Goal: Information Seeking & Learning: Learn about a topic

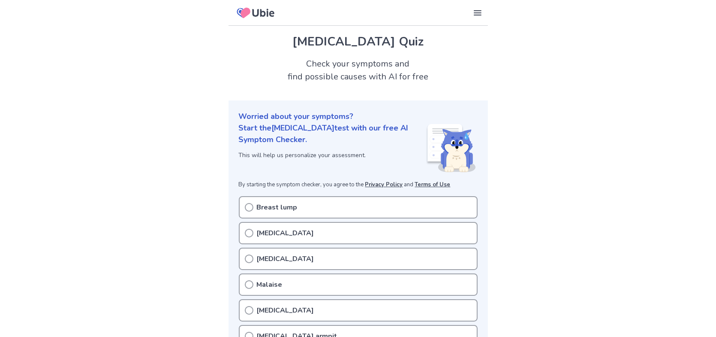
click at [251, 232] on icon at bounding box center [249, 233] width 9 height 9
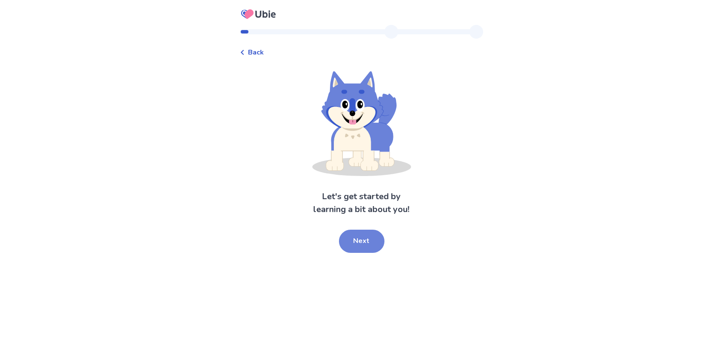
click at [363, 240] on button "Next" at bounding box center [361, 240] width 45 height 23
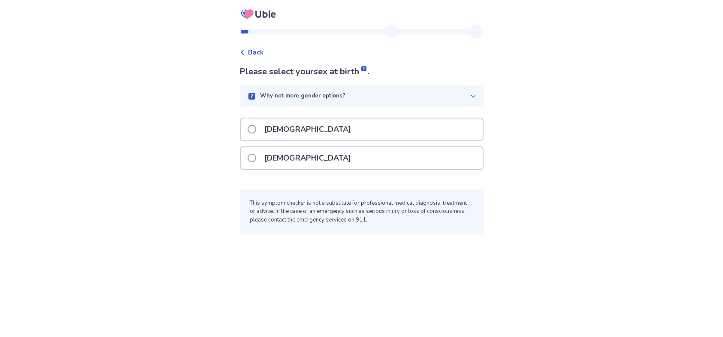
click at [256, 157] on span at bounding box center [251, 158] width 9 height 9
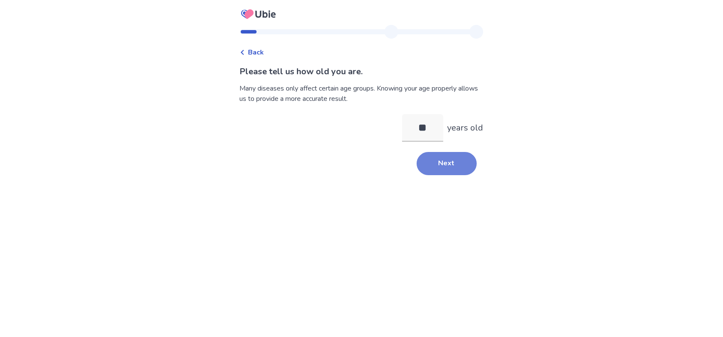
type input "**"
click at [437, 163] on button "Next" at bounding box center [446, 163] width 60 height 23
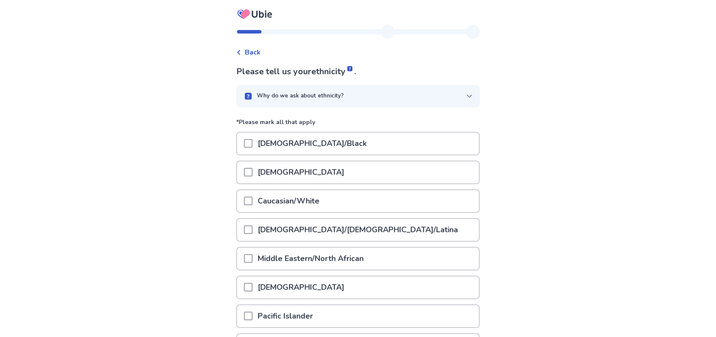
click at [253, 197] on span at bounding box center [248, 200] width 9 height 9
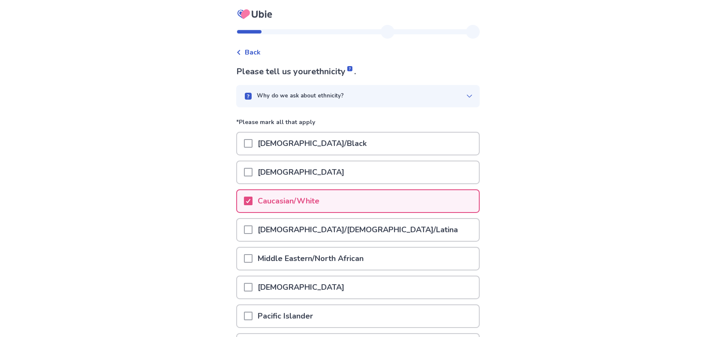
scroll to position [94, 0]
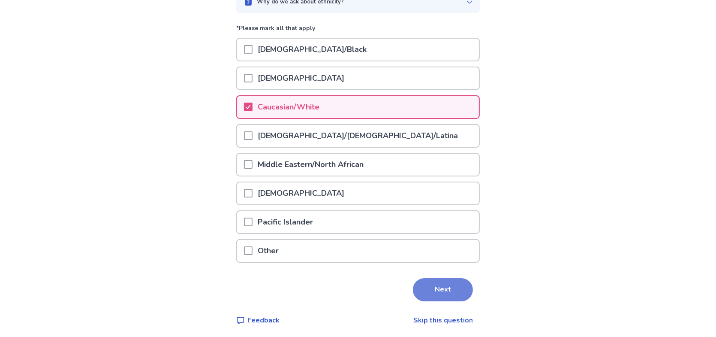
click at [440, 280] on button "Next" at bounding box center [443, 289] width 60 height 23
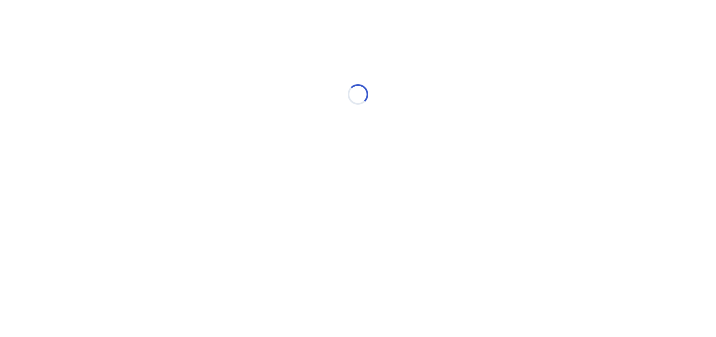
scroll to position [0, 0]
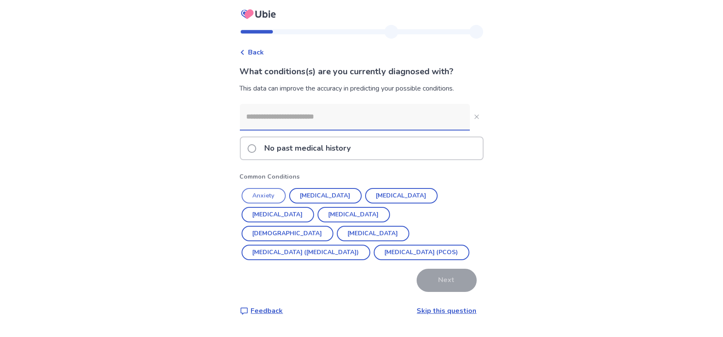
click at [274, 193] on button "Anxiety" at bounding box center [263, 195] width 44 height 15
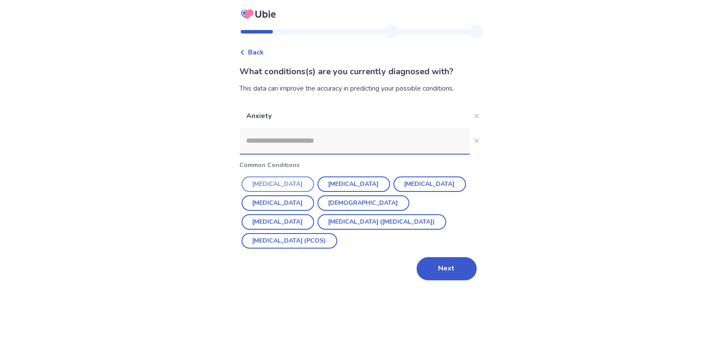
click at [278, 185] on button "Hypertension" at bounding box center [277, 183] width 72 height 15
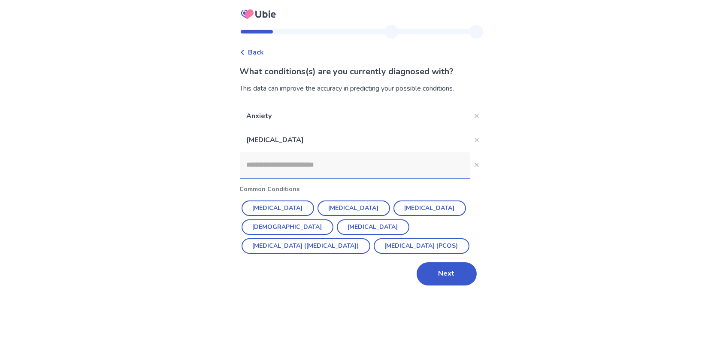
click at [301, 172] on input at bounding box center [355, 165] width 230 height 26
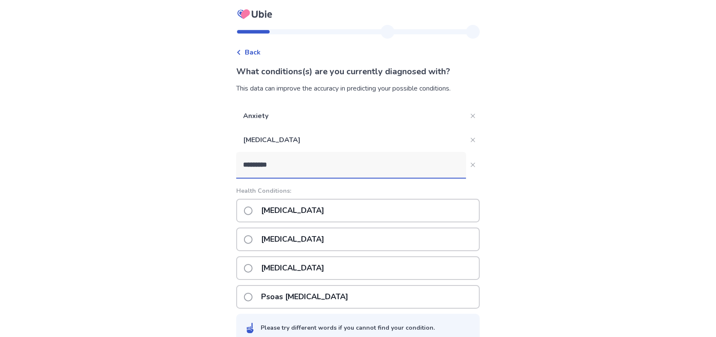
type input "*********"
click at [253, 239] on span at bounding box center [248, 239] width 9 height 9
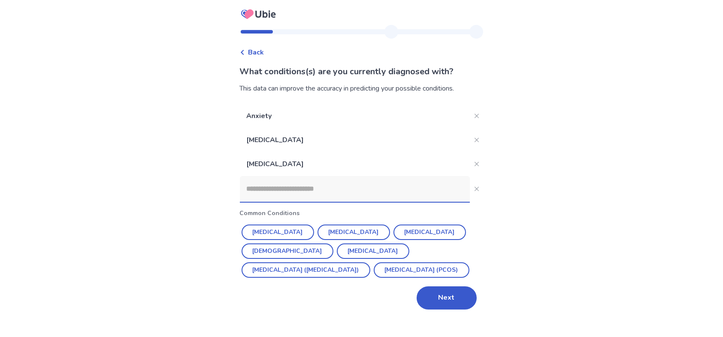
click at [292, 193] on input at bounding box center [355, 189] width 230 height 26
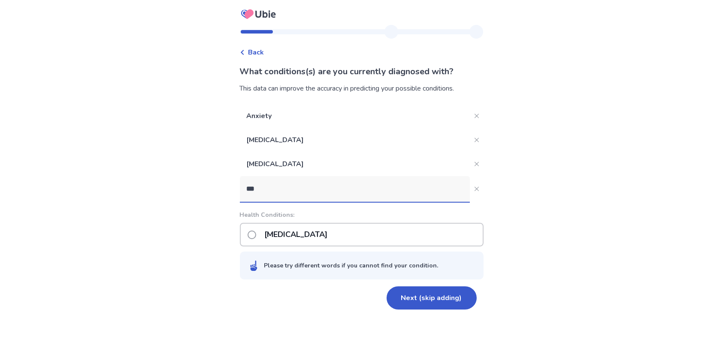
type input "***"
click at [256, 232] on span at bounding box center [251, 234] width 9 height 9
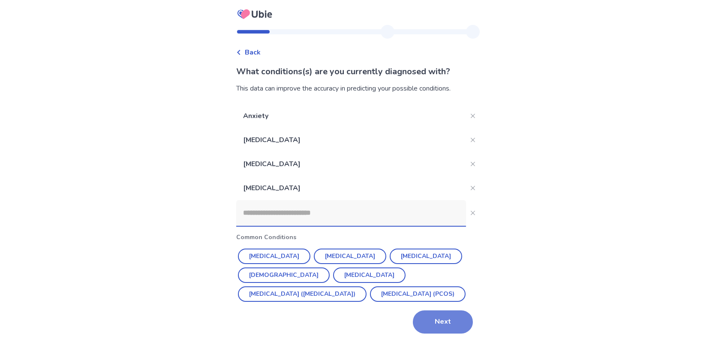
click at [443, 319] on button "Next" at bounding box center [443, 321] width 60 height 23
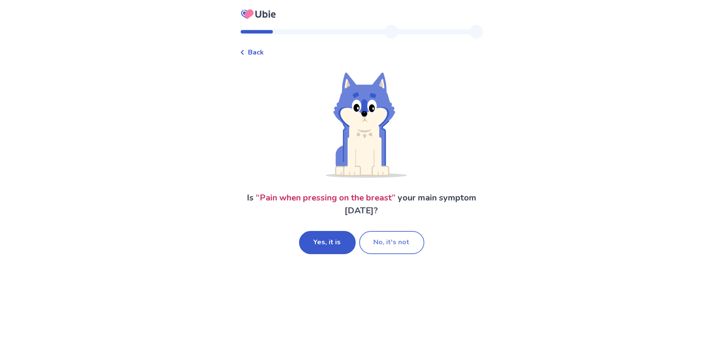
click at [390, 240] on button "No, it's not" at bounding box center [391, 242] width 65 height 23
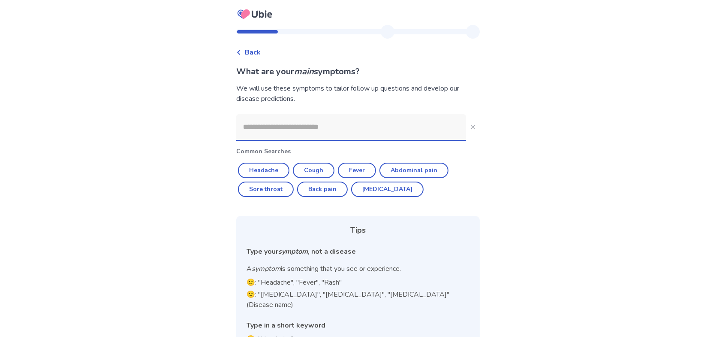
click at [334, 128] on input at bounding box center [351, 127] width 230 height 26
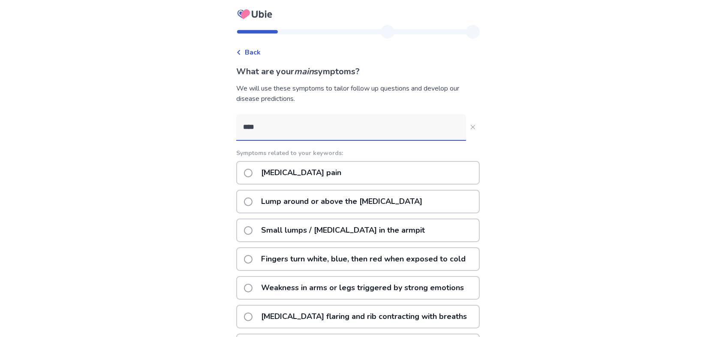
type input "****"
click at [253, 199] on span at bounding box center [248, 201] width 9 height 9
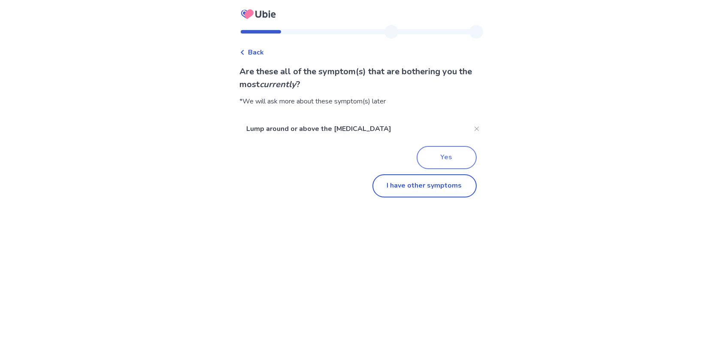
click at [458, 153] on button "Yes" at bounding box center [446, 157] width 60 height 23
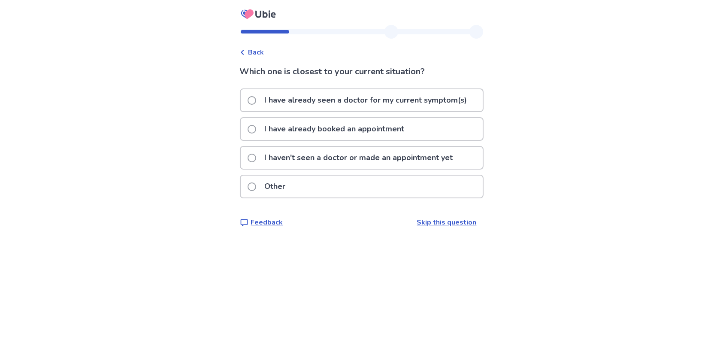
click at [261, 48] on span "Back" at bounding box center [256, 52] width 16 height 10
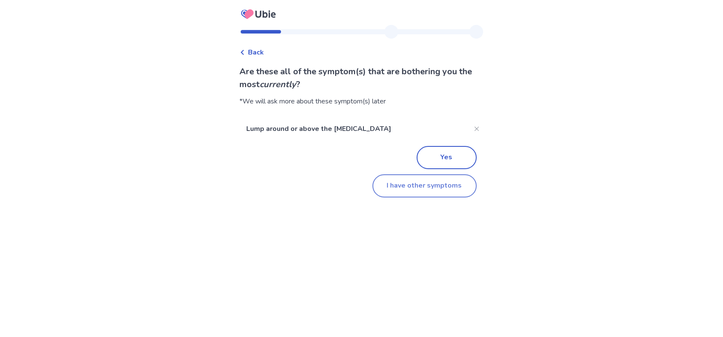
click at [442, 187] on button "I have other symptoms" at bounding box center [424, 185] width 104 height 23
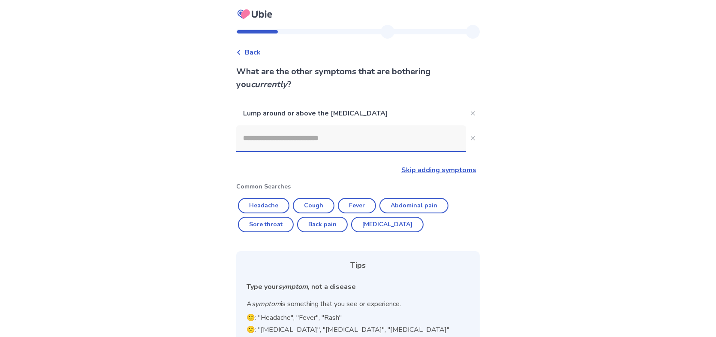
click at [343, 138] on input at bounding box center [351, 138] width 230 height 26
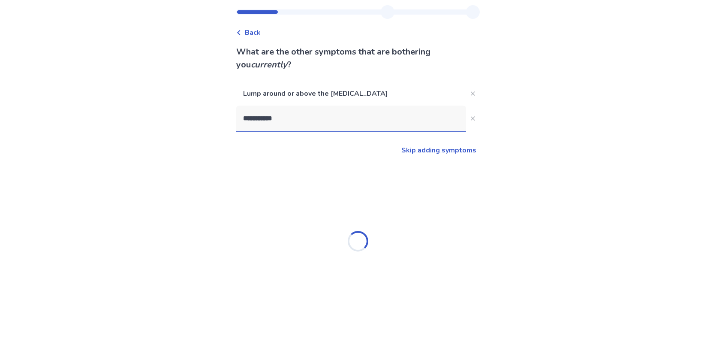
scroll to position [143, 0]
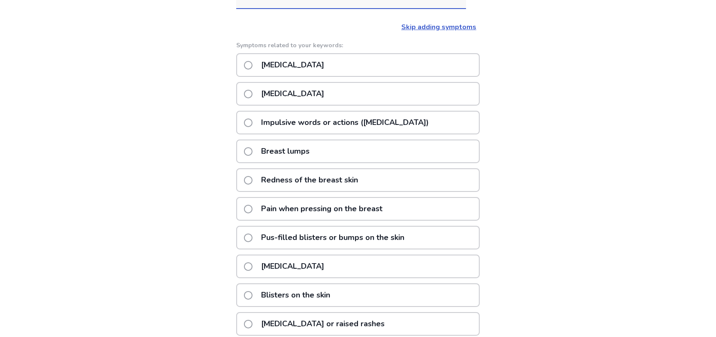
type input "**********"
click at [253, 266] on span at bounding box center [248, 266] width 9 height 9
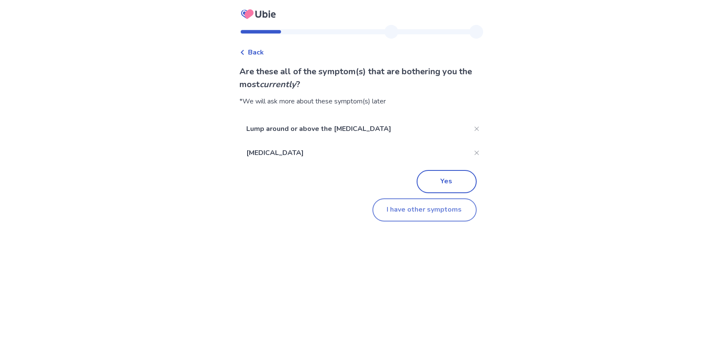
click at [435, 208] on button "I have other symptoms" at bounding box center [424, 209] width 104 height 23
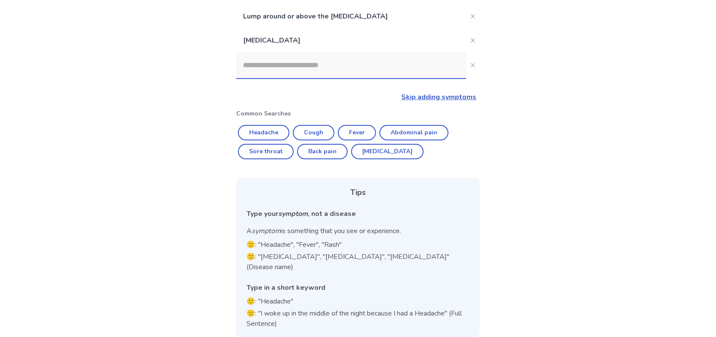
click at [278, 70] on input at bounding box center [351, 65] width 230 height 26
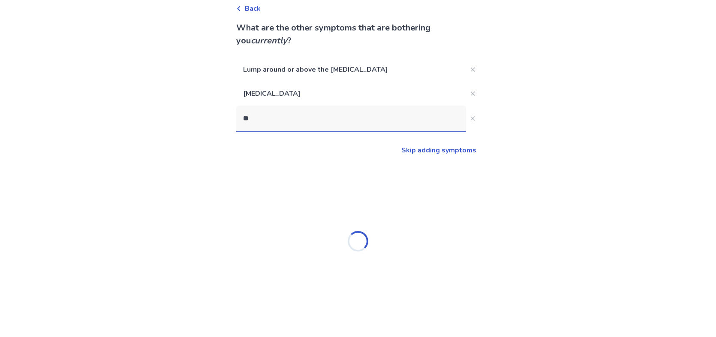
scroll to position [0, 0]
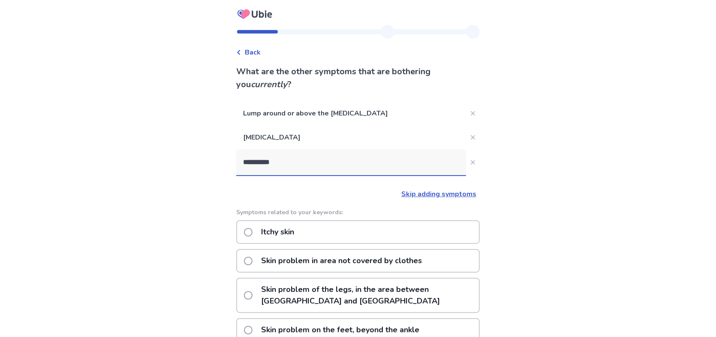
type input "**********"
click at [253, 232] on span at bounding box center [248, 232] width 9 height 9
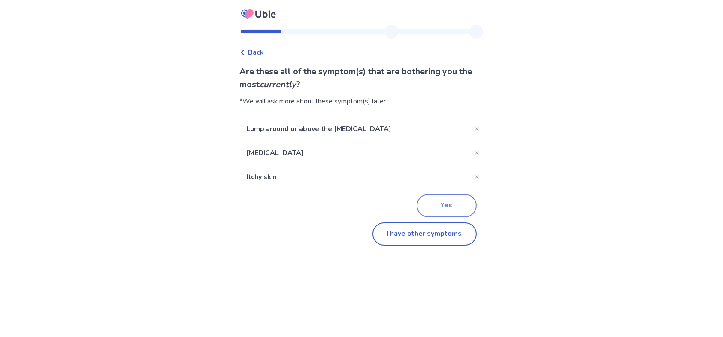
click at [439, 210] on button "Yes" at bounding box center [446, 205] width 60 height 23
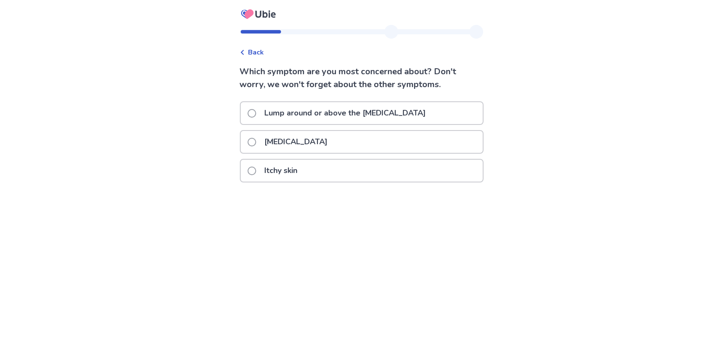
click at [256, 113] on span at bounding box center [251, 113] width 9 height 9
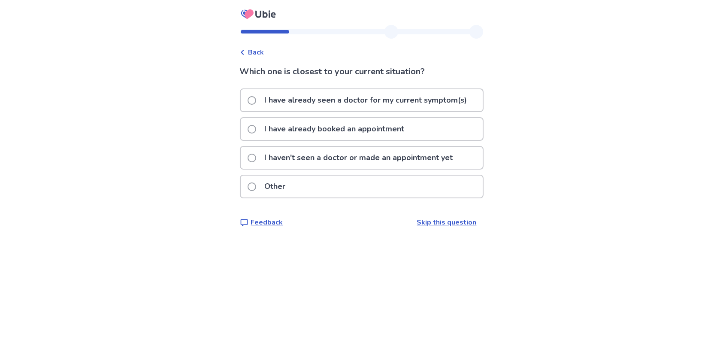
click at [254, 158] on span at bounding box center [251, 158] width 9 height 9
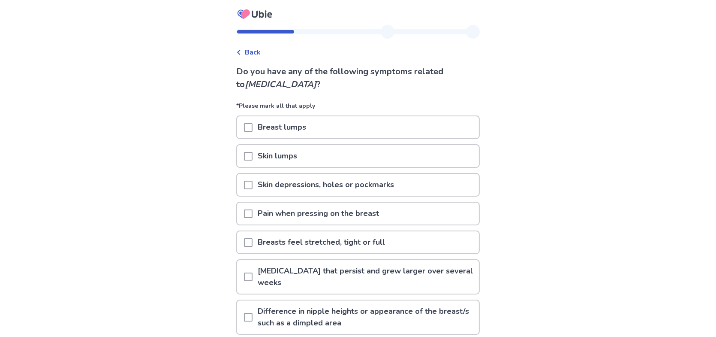
click at [253, 212] on span at bounding box center [248, 213] width 9 height 9
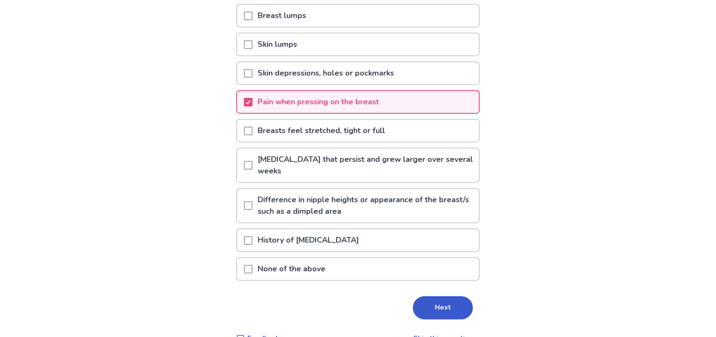
scroll to position [130, 0]
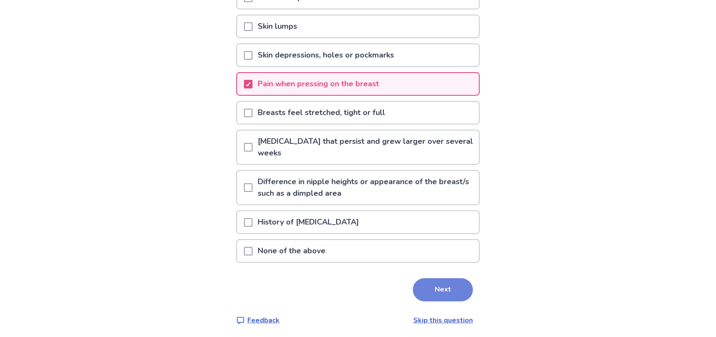
click at [445, 287] on button "Next" at bounding box center [443, 289] width 60 height 23
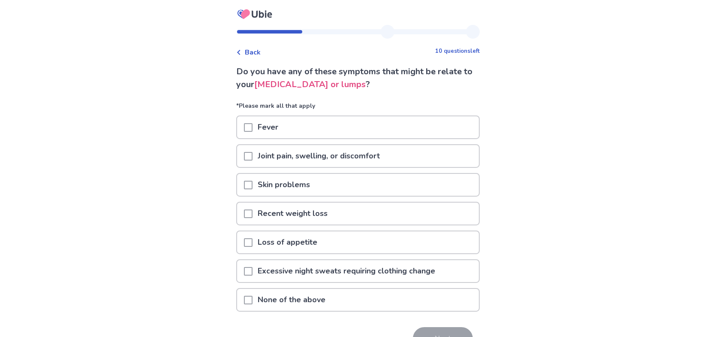
click at [253, 152] on span at bounding box center [248, 156] width 9 height 9
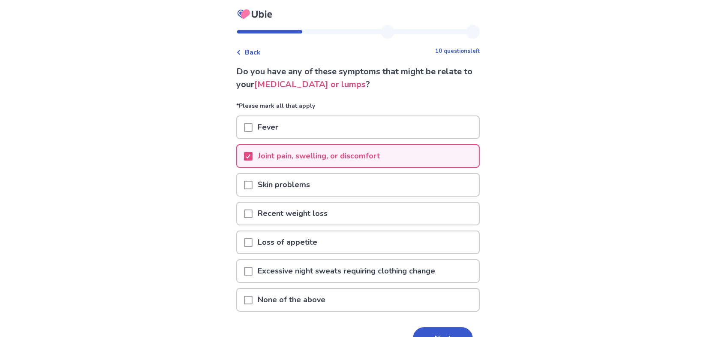
click at [251, 175] on div at bounding box center [248, 185] width 9 height 22
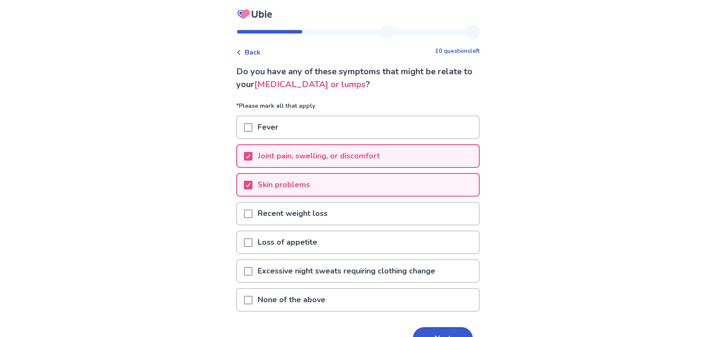
click at [253, 270] on span at bounding box center [248, 271] width 9 height 9
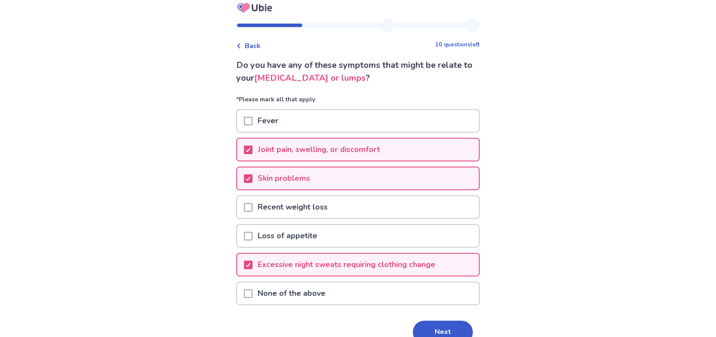
scroll to position [49, 0]
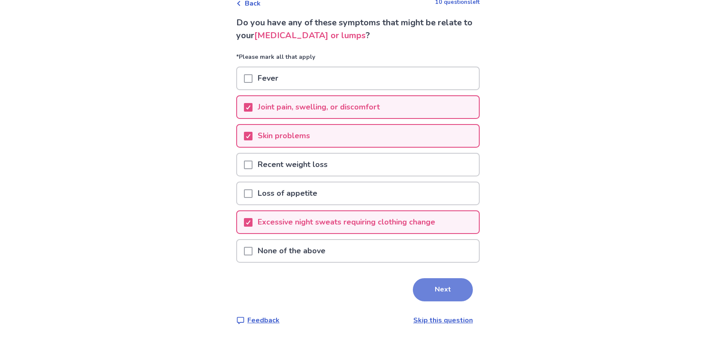
click at [448, 291] on button "Next" at bounding box center [443, 289] width 60 height 23
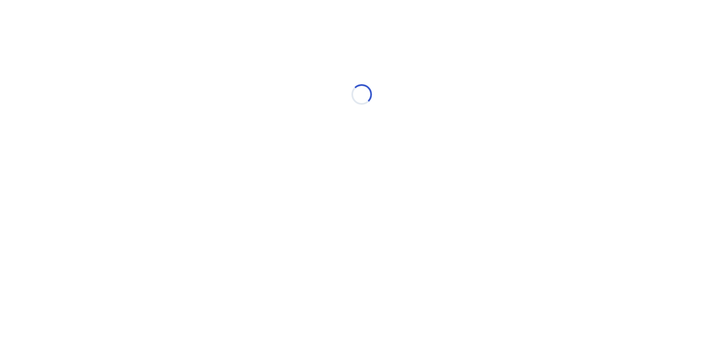
select select "*"
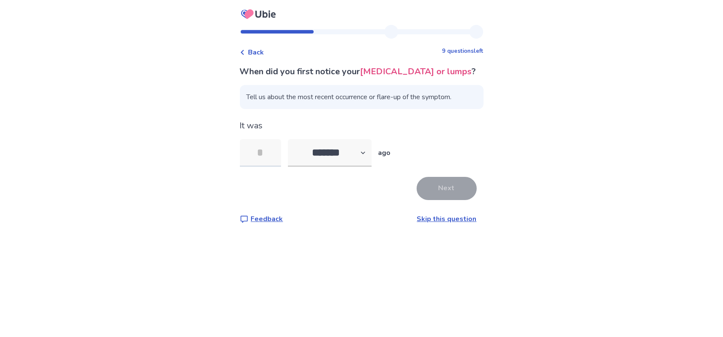
type input "*"
click at [444, 200] on button "Next" at bounding box center [446, 188] width 60 height 23
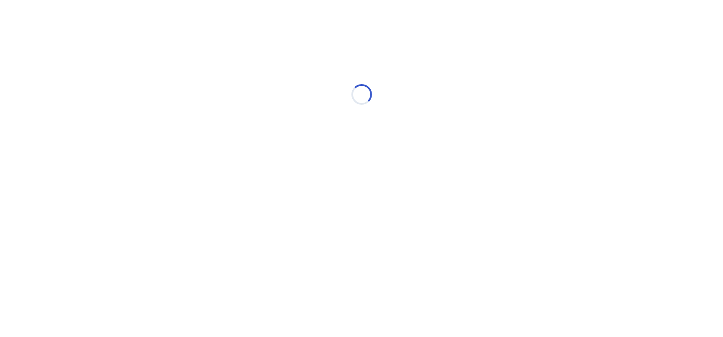
select select "*"
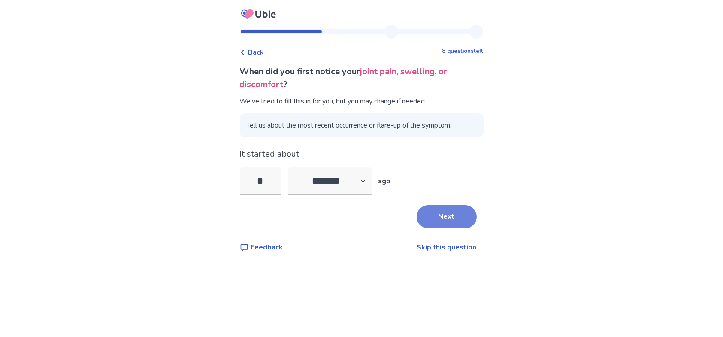
click at [451, 217] on button "Next" at bounding box center [446, 216] width 60 height 23
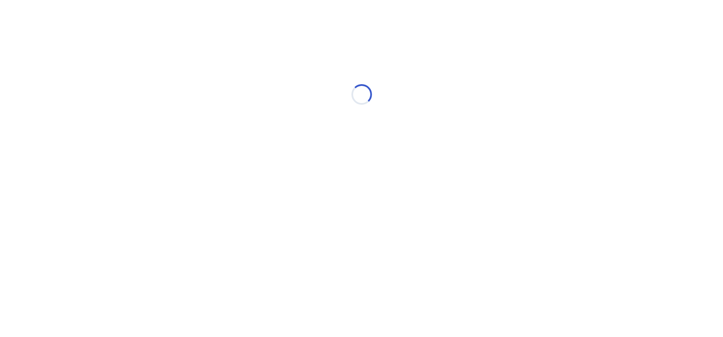
select select "*"
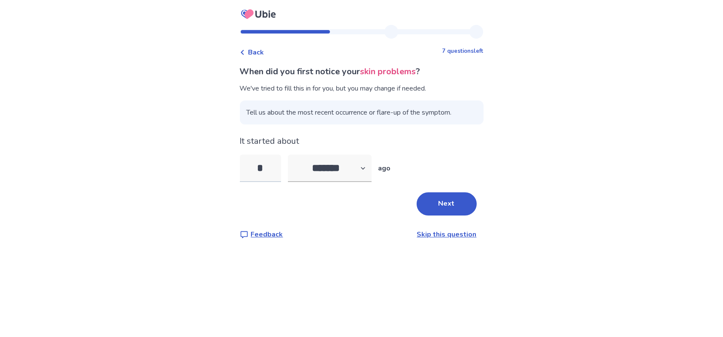
click at [281, 165] on input "*" at bounding box center [260, 167] width 41 height 27
type input "*"
click at [439, 203] on button "Next" at bounding box center [446, 203] width 60 height 23
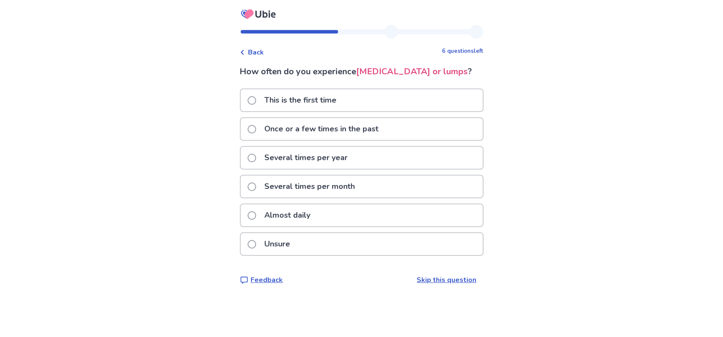
click at [256, 248] on span at bounding box center [251, 244] width 9 height 9
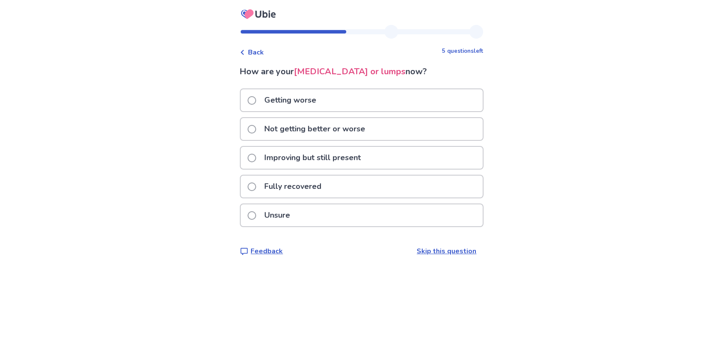
click at [262, 128] on label "Not getting better or worse" at bounding box center [308, 129] width 123 height 22
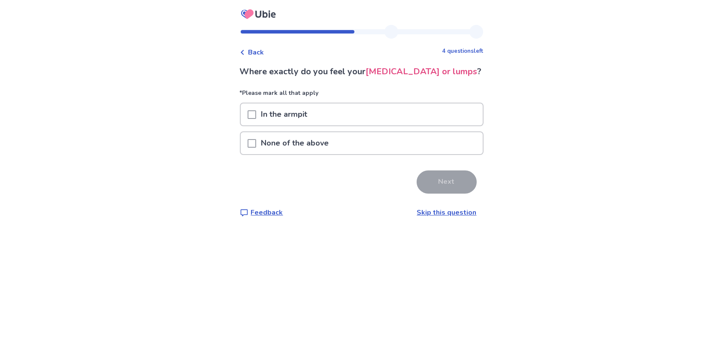
click at [256, 148] on span at bounding box center [251, 143] width 9 height 9
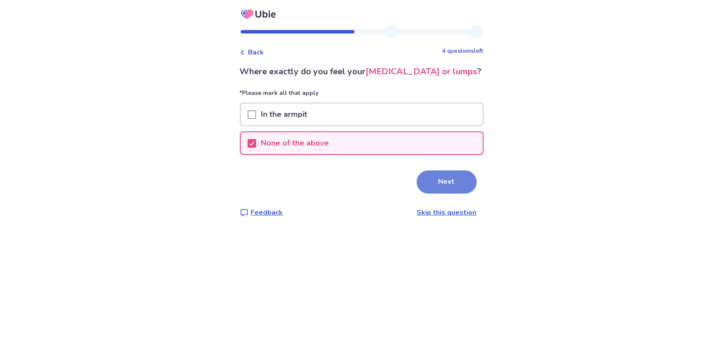
click at [428, 190] on button "Next" at bounding box center [446, 181] width 60 height 23
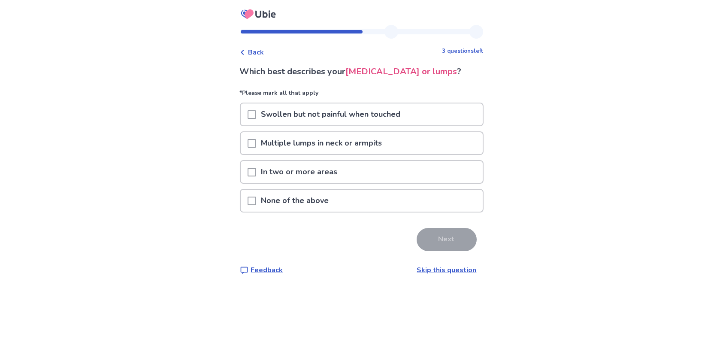
click at [254, 205] on span at bounding box center [251, 200] width 9 height 9
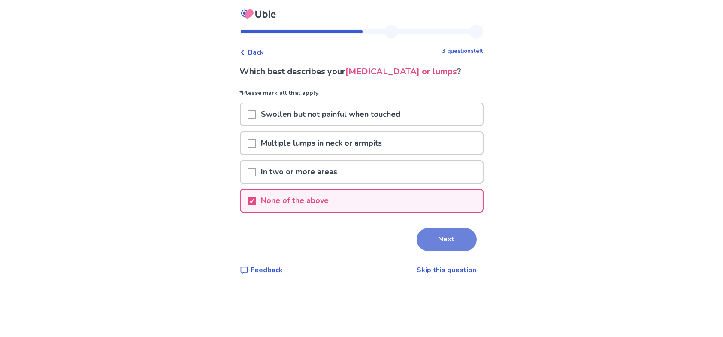
click at [427, 245] on button "Next" at bounding box center [446, 239] width 60 height 23
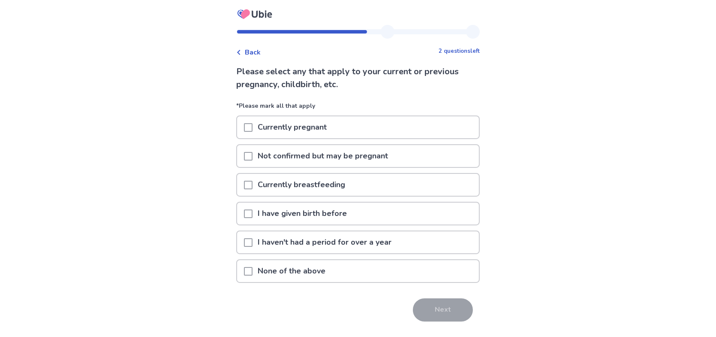
click at [253, 211] on span at bounding box center [248, 213] width 9 height 9
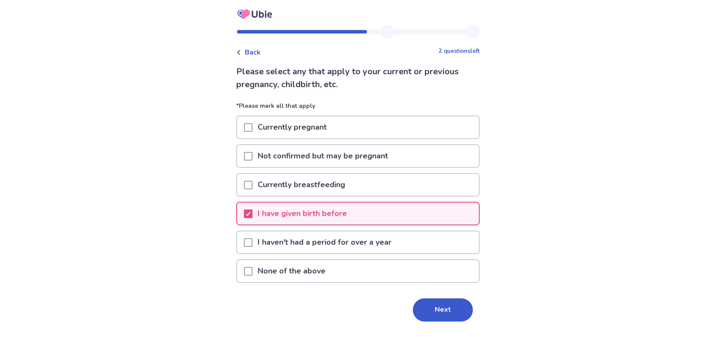
click at [253, 241] on span at bounding box center [248, 242] width 9 height 9
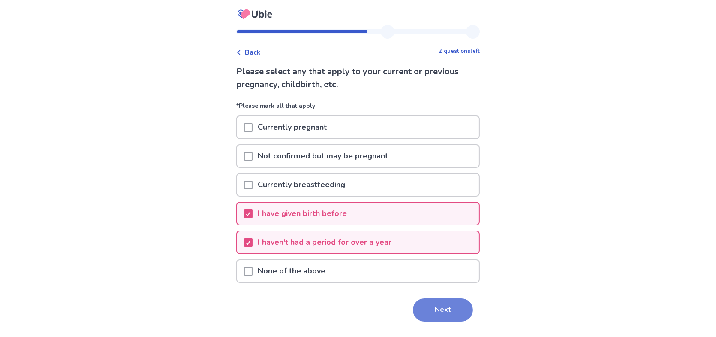
click at [447, 308] on button "Next" at bounding box center [443, 309] width 60 height 23
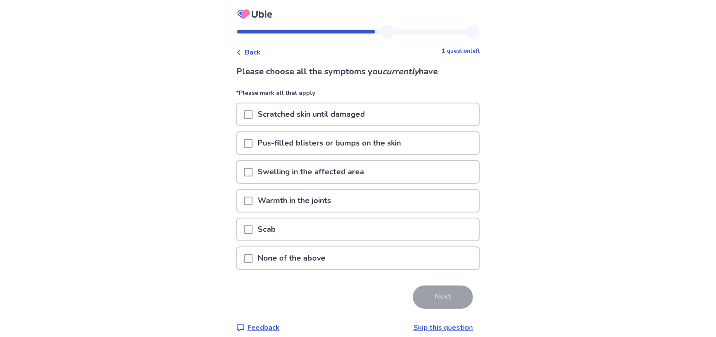
click at [252, 113] on span at bounding box center [248, 114] width 9 height 9
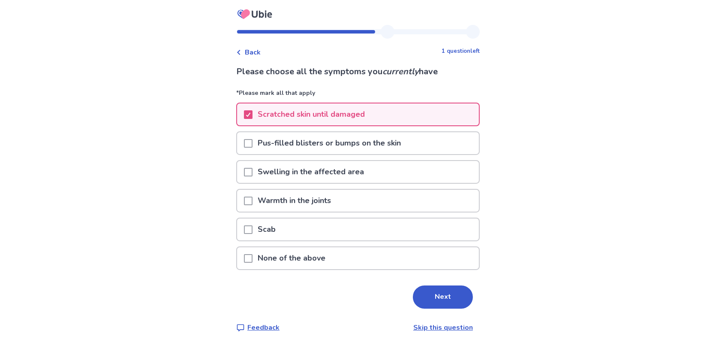
click at [252, 135] on div at bounding box center [248, 143] width 9 height 22
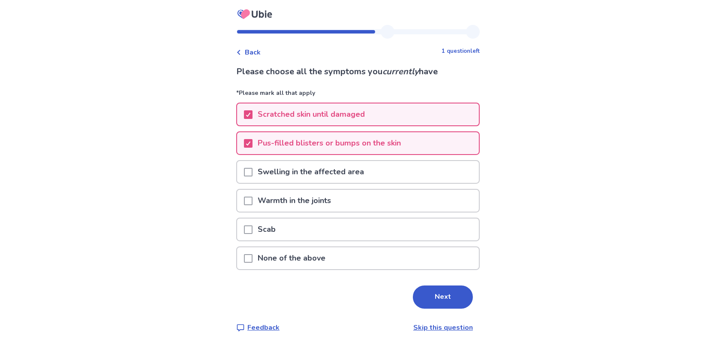
click at [253, 200] on span at bounding box center [248, 200] width 9 height 9
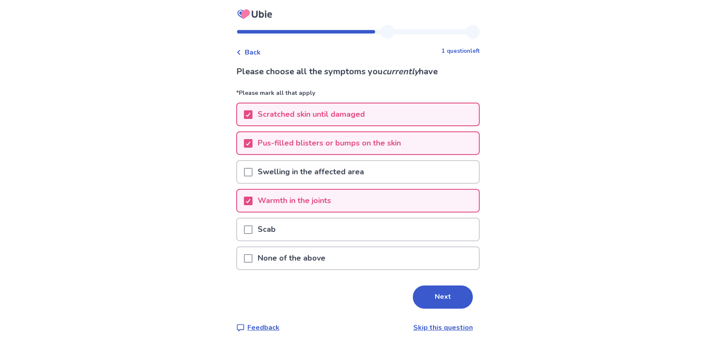
drag, startPoint x: 425, startPoint y: 285, endPoint x: 431, endPoint y: 286, distance: 5.6
click at [430, 286] on button "Next" at bounding box center [443, 296] width 60 height 23
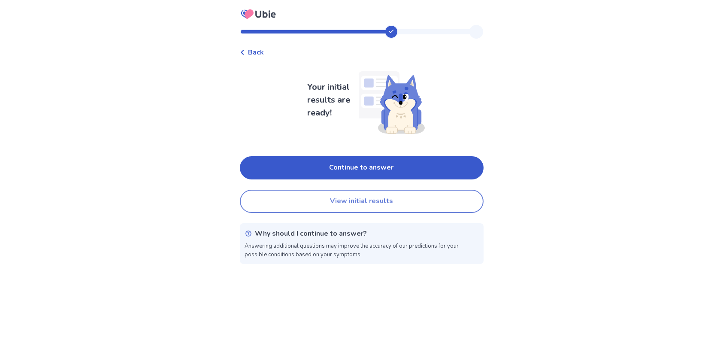
click at [369, 209] on button "View initial results" at bounding box center [362, 201] width 244 height 23
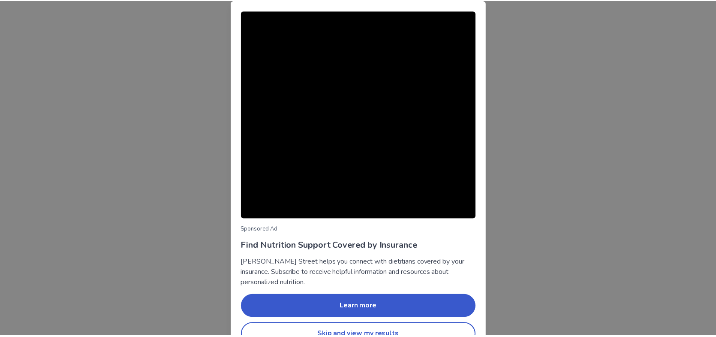
scroll to position [20, 0]
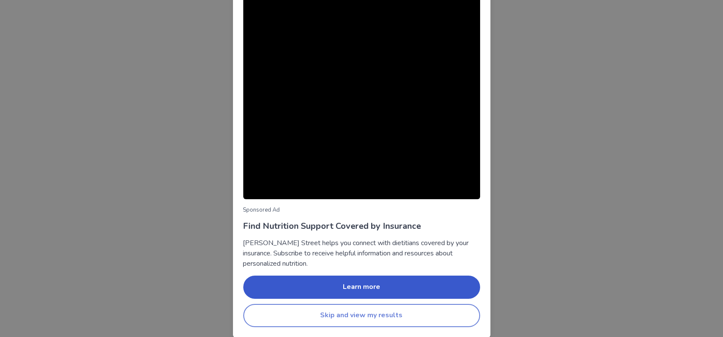
click at [382, 310] on button "Skip and view my results" at bounding box center [361, 315] width 237 height 23
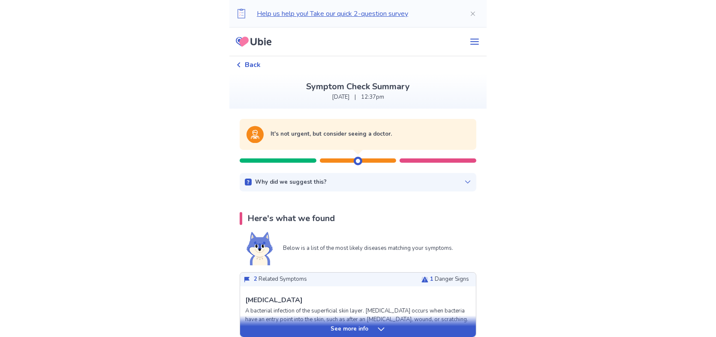
scroll to position [71, 0]
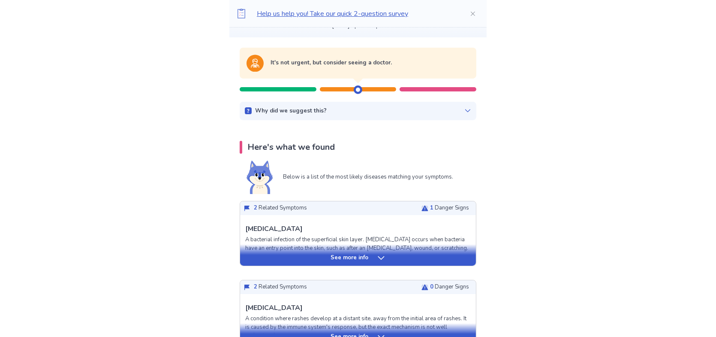
click at [379, 258] on icon at bounding box center [381, 257] width 9 height 9
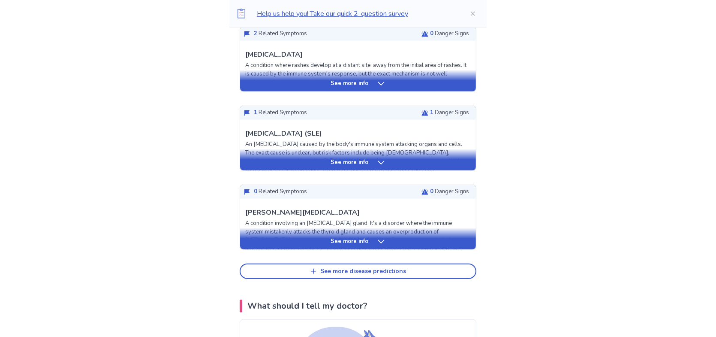
scroll to position [572, 0]
